Goal: Task Accomplishment & Management: Use online tool/utility

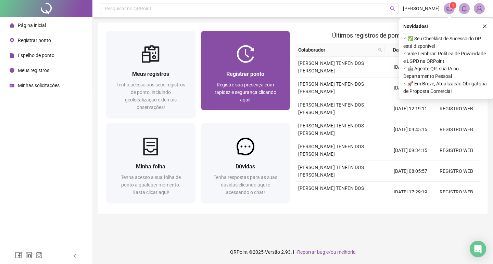
click at [273, 72] on div "Registrar ponto" at bounding box center [245, 74] width 73 height 9
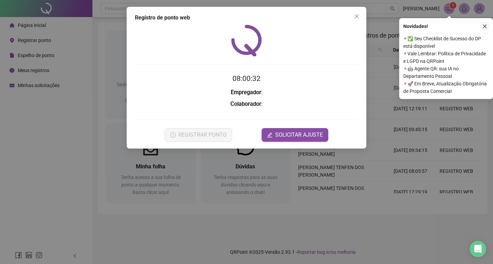
click at [483, 28] on icon "close" at bounding box center [484, 26] width 5 height 5
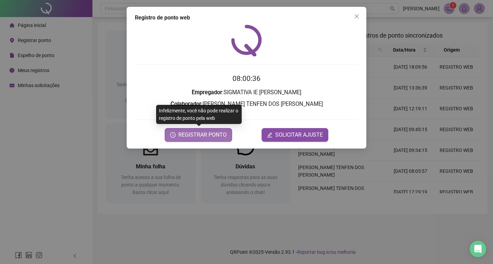
click at [204, 134] on span "REGISTRAR PONTO" at bounding box center [202, 135] width 48 height 8
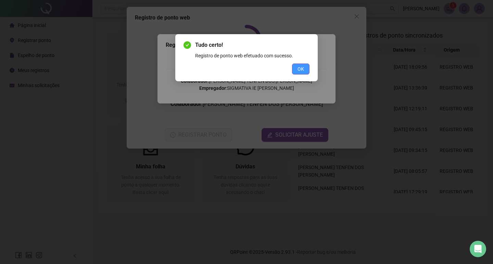
click at [298, 69] on span "OK" at bounding box center [300, 69] width 6 height 8
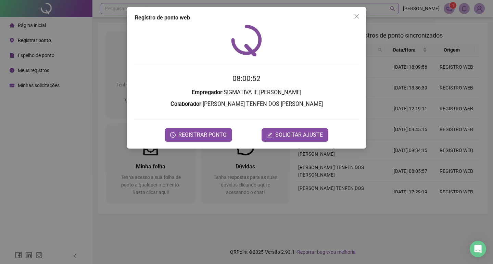
drag, startPoint x: 359, startPoint y: 15, endPoint x: 290, endPoint y: 7, distance: 69.9
click at [359, 15] on span "Close" at bounding box center [356, 16] width 11 height 5
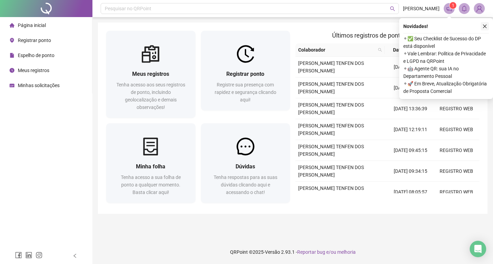
click at [486, 26] on icon "close" at bounding box center [484, 26] width 5 height 5
